Goal: Task Accomplishment & Management: Manage account settings

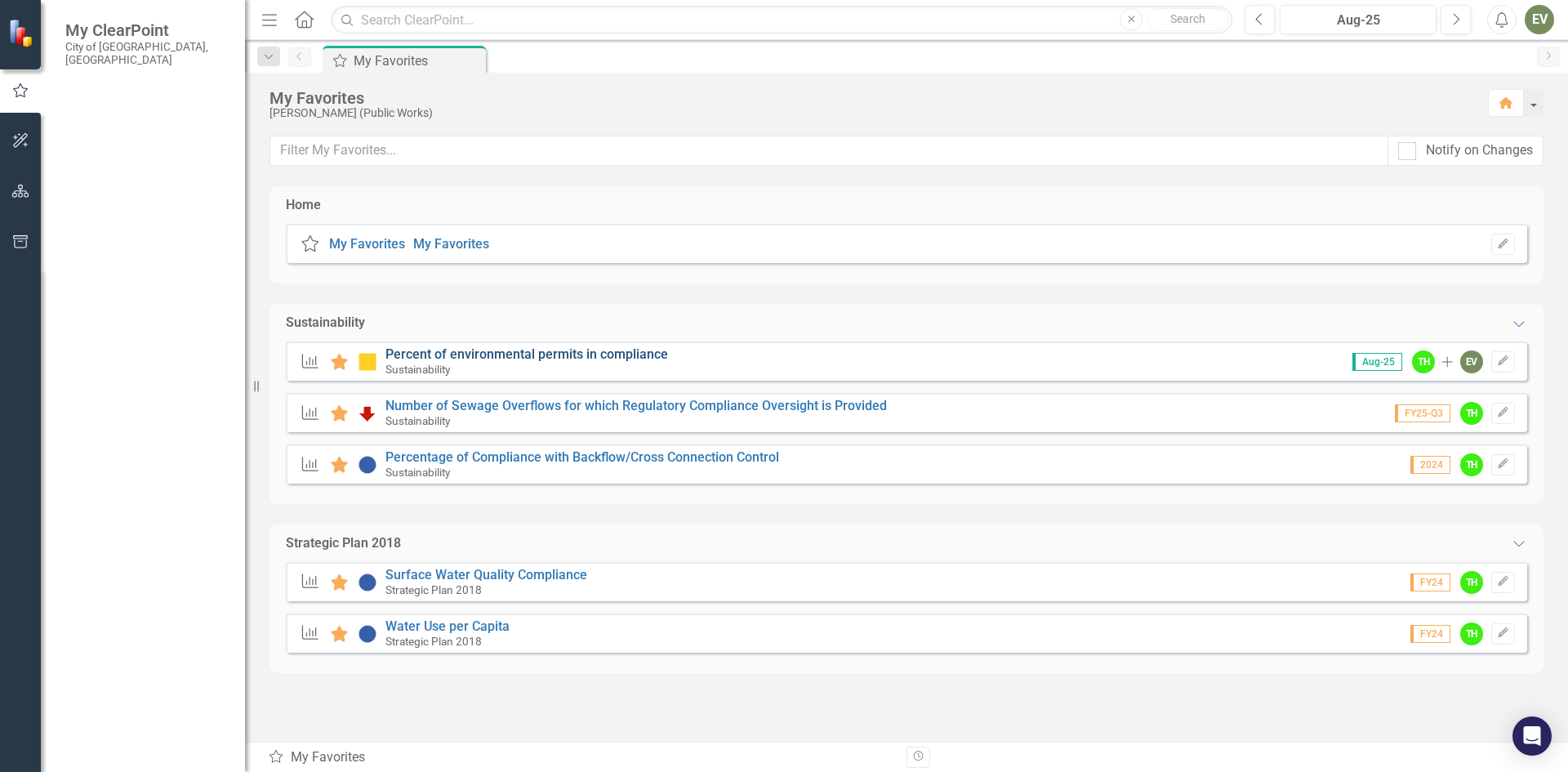
click at [519, 356] on link "Percent of environmental permits in compliance" at bounding box center [526, 353] width 283 height 15
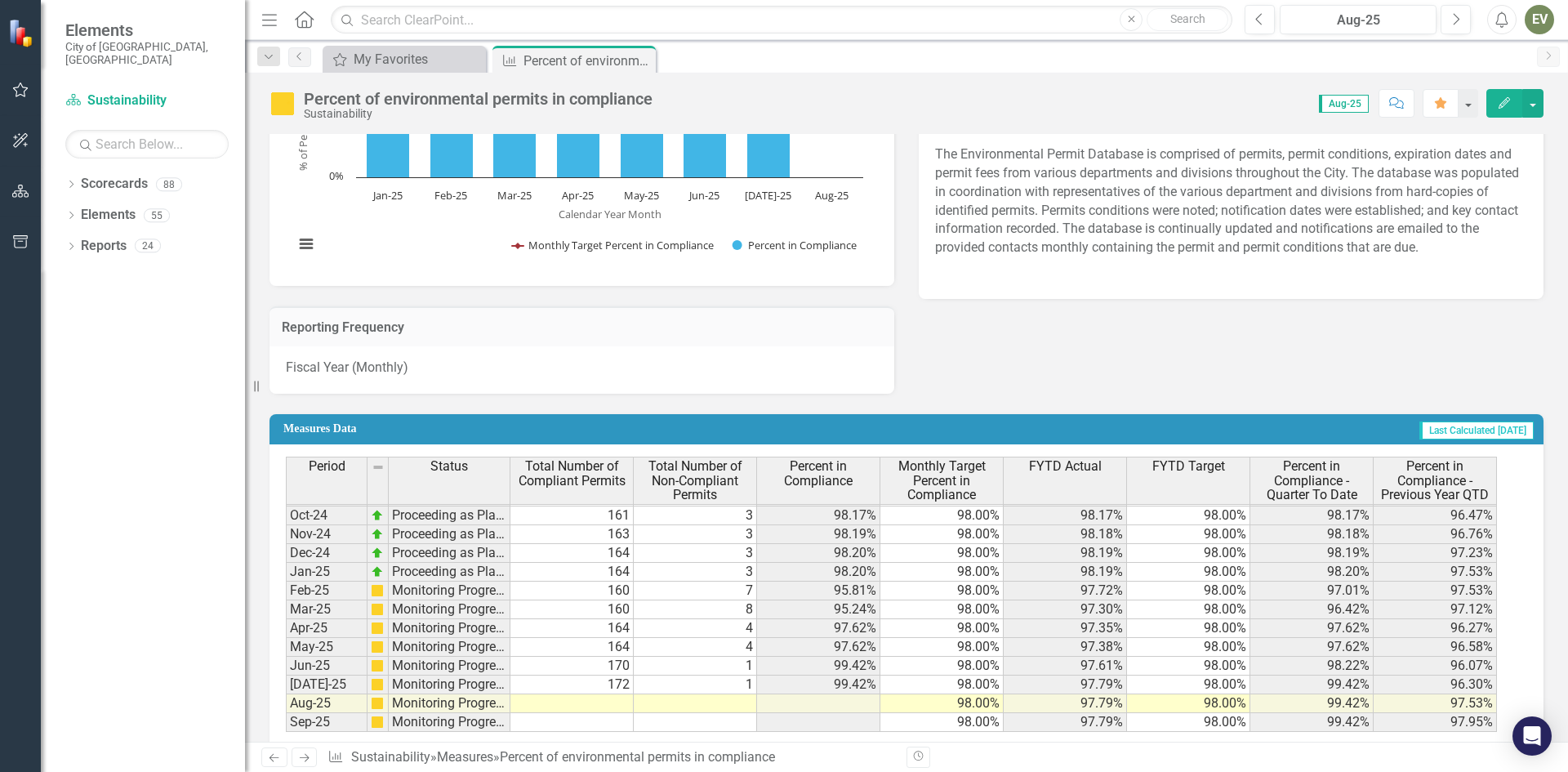
scroll to position [365, 0]
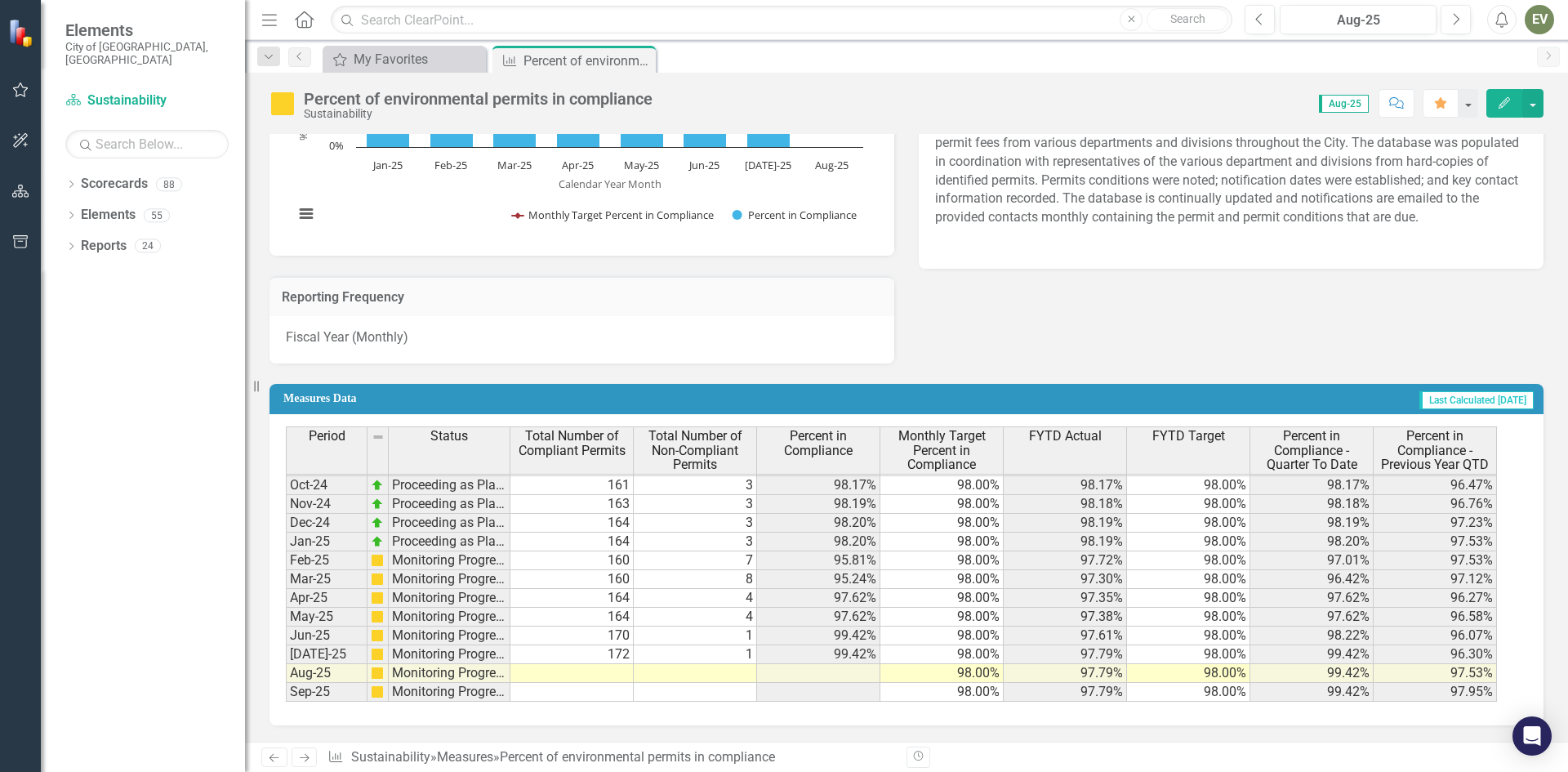
click at [598, 673] on td at bounding box center [572, 673] width 123 height 19
click at [604, 671] on td at bounding box center [572, 673] width 123 height 19
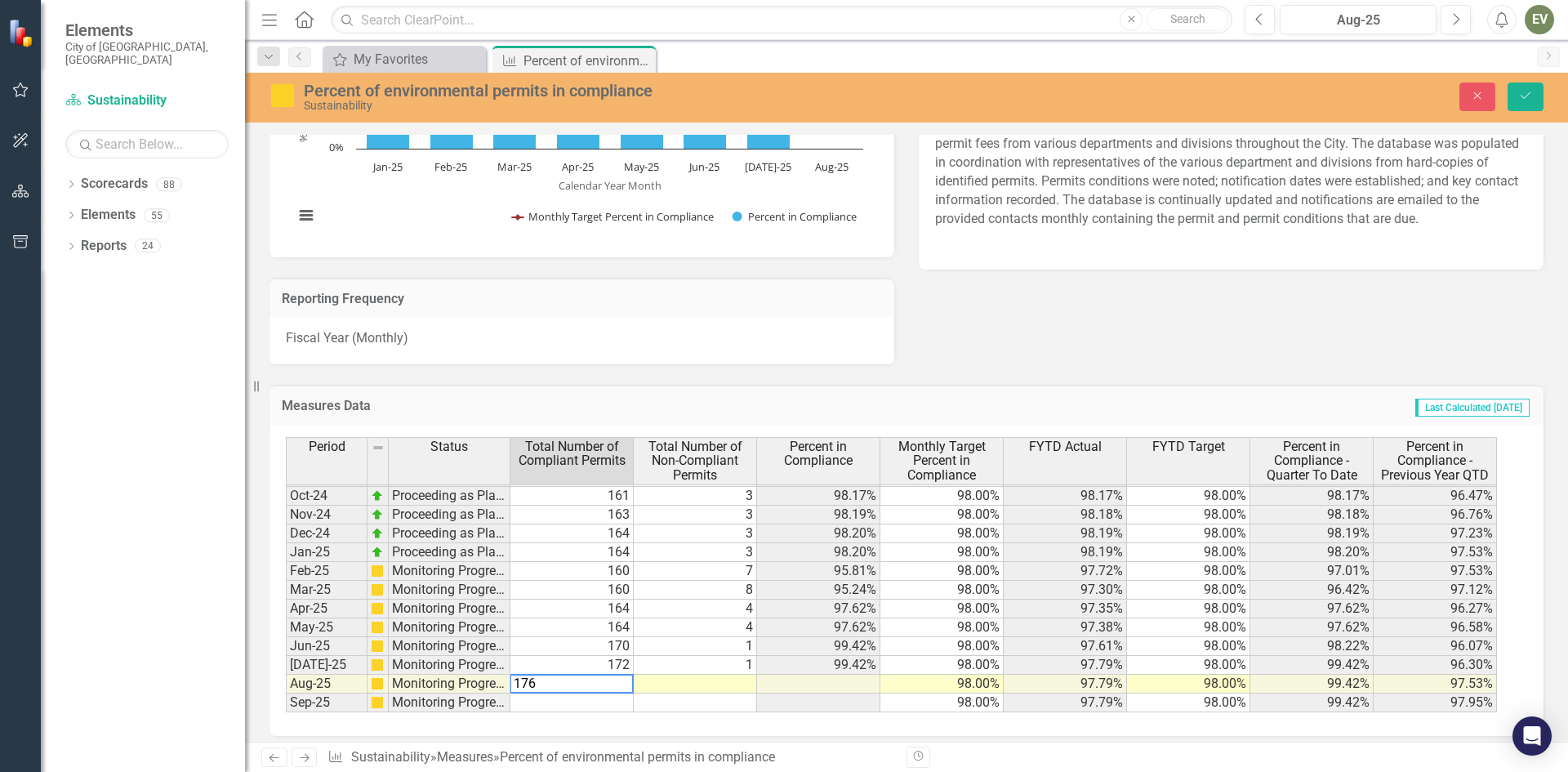
click at [707, 668] on td "1" at bounding box center [695, 665] width 123 height 19
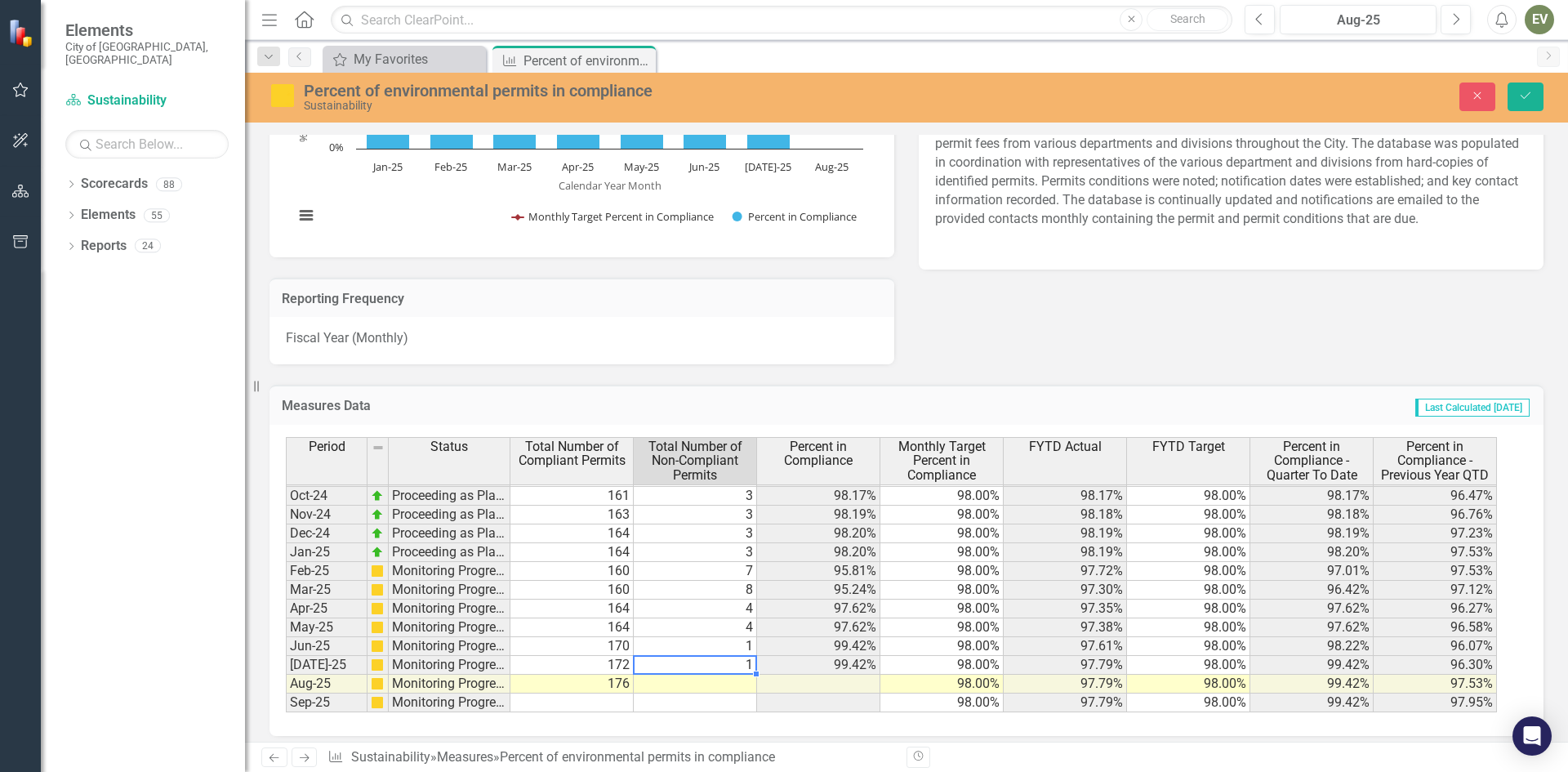
click at [717, 681] on td at bounding box center [695, 684] width 123 height 19
type textarea "1"
click at [1524, 96] on icon "Save" at bounding box center [1525, 95] width 14 height 12
